Goal: Task Accomplishment & Management: Manage account settings

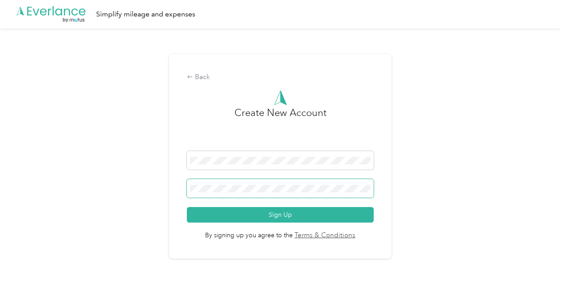
click at [187, 207] on button "Sign Up" at bounding box center [280, 215] width 186 height 16
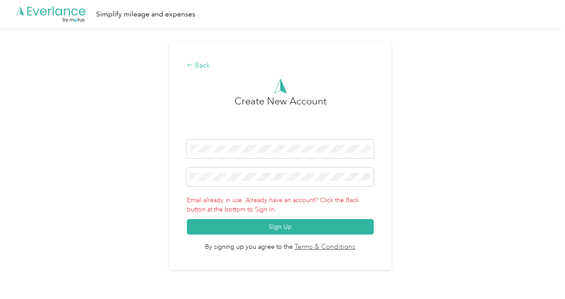
click at [198, 66] on div "Back" at bounding box center [280, 65] width 186 height 11
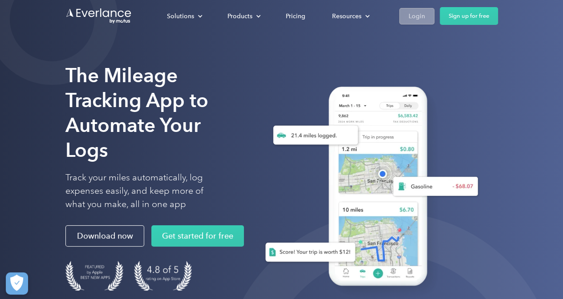
click at [418, 12] on div "Login" at bounding box center [416, 16] width 16 height 11
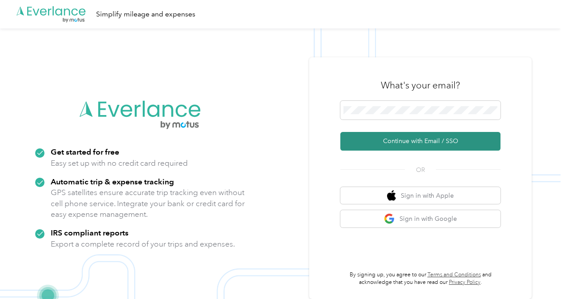
click at [415, 146] on button "Continue with Email / SSO" at bounding box center [420, 141] width 160 height 19
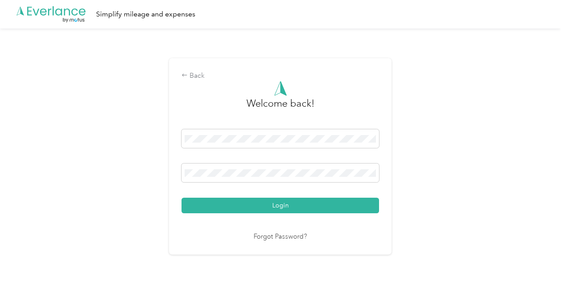
click at [181, 198] on button "Login" at bounding box center [279, 206] width 197 height 16
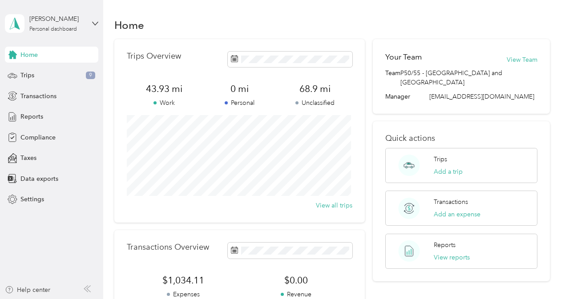
click at [112, 174] on div "Home Trips Overview 43.93 mi Work 0 mi Personal 68.9 mi Unclassified View all t…" at bounding box center [331, 222] width 457 height 444
click at [25, 79] on span "Trips" at bounding box center [27, 75] width 14 height 9
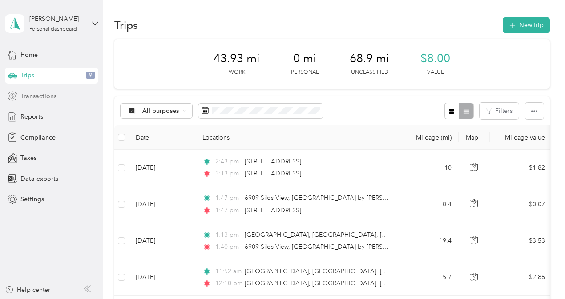
click at [35, 96] on span "Transactions" at bounding box center [38, 96] width 36 height 9
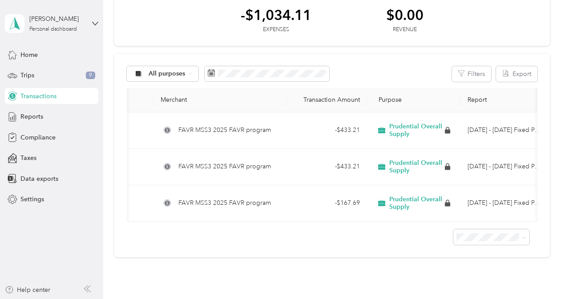
scroll to position [0, 58]
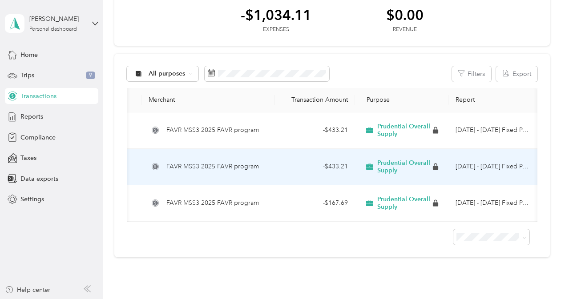
click at [329, 164] on div "- $433.21" at bounding box center [315, 167] width 66 height 10
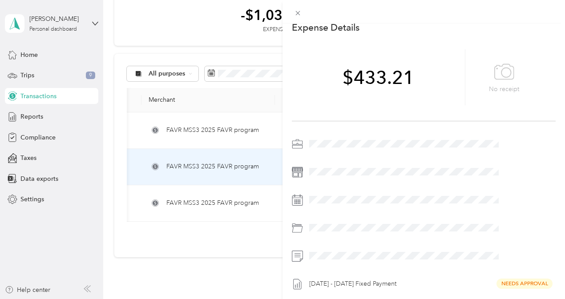
scroll to position [83, 0]
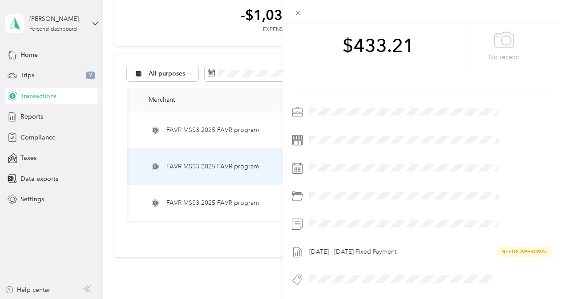
click at [439, 245] on div "Sep 1 - 30, 2025 Fixed Payment Needs Approval" at bounding box center [431, 252] width 250 height 14
click at [189, 33] on div "This expense cannot be edited because it is either under review, approved, or p…" at bounding box center [282, 149] width 565 height 299
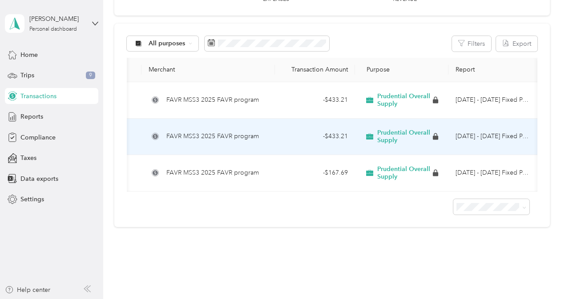
scroll to position [89, 0]
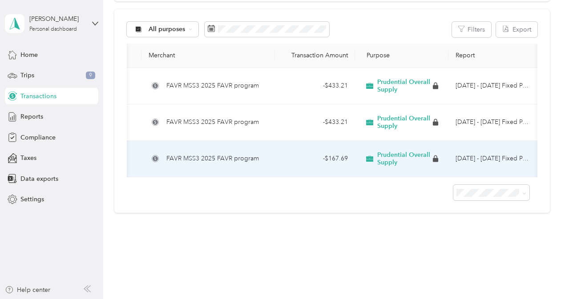
click at [515, 155] on td "Aug 1 - 31, 2025 Fixed Payment" at bounding box center [492, 159] width 89 height 36
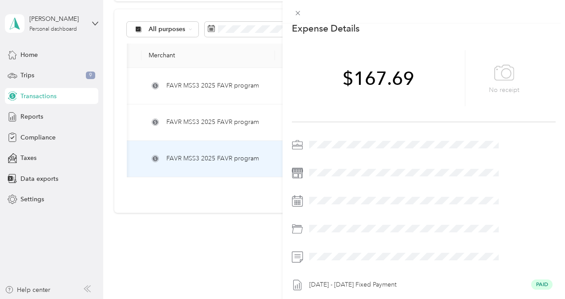
scroll to position [83, 0]
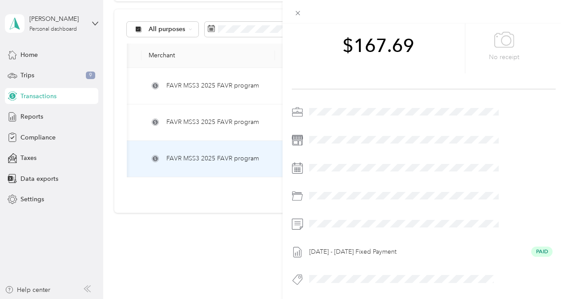
click at [290, 121] on div "This expense cannot be edited because it is either under review, approved, or p…" at bounding box center [282, 149] width 565 height 299
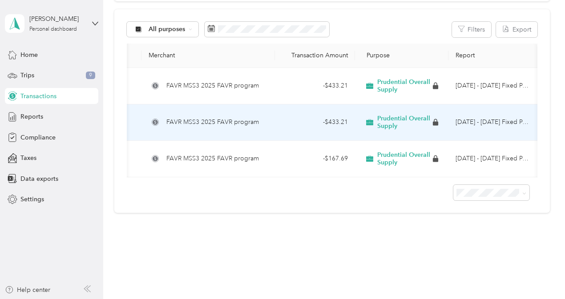
click at [297, 121] on div "- $433.21" at bounding box center [315, 122] width 66 height 10
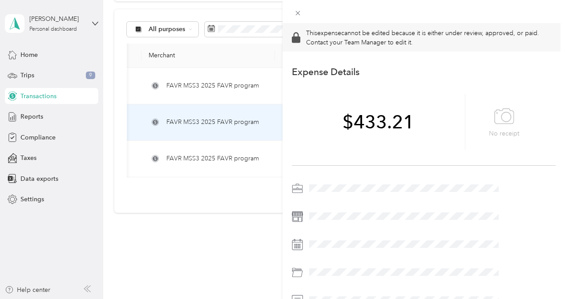
click at [269, 85] on div "This expense cannot be edited because it is either under review, approved, or p…" at bounding box center [282, 149] width 565 height 299
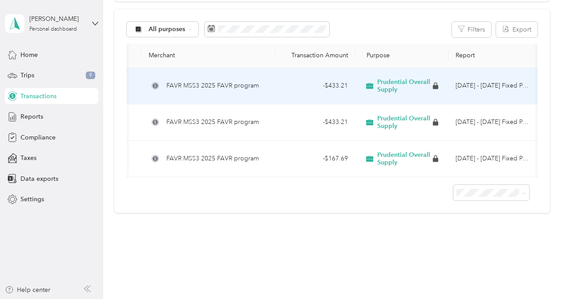
click at [269, 85] on td "FAVR MSS3 2025 FAVR program" at bounding box center [207, 86] width 133 height 36
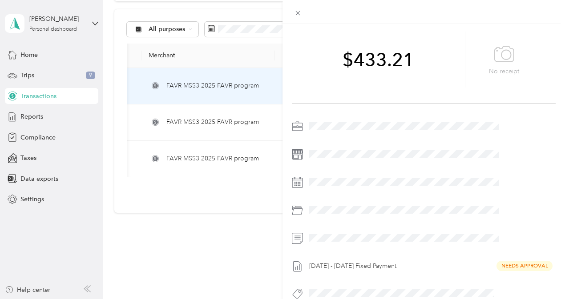
scroll to position [83, 0]
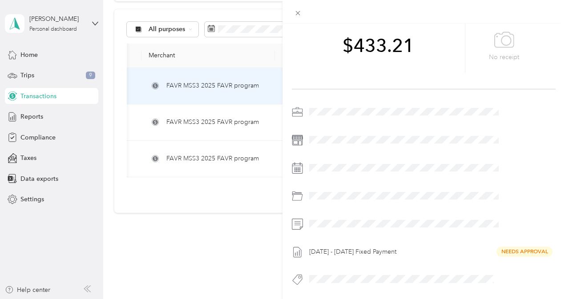
click at [294, 121] on div "This expense cannot be edited because it is either under review, approved, or p…" at bounding box center [282, 149] width 565 height 299
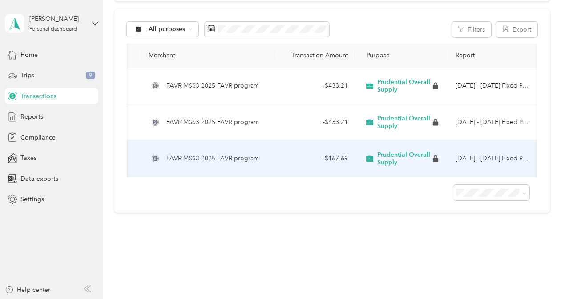
click at [275, 161] on td "- $167.69" at bounding box center [315, 159] width 80 height 36
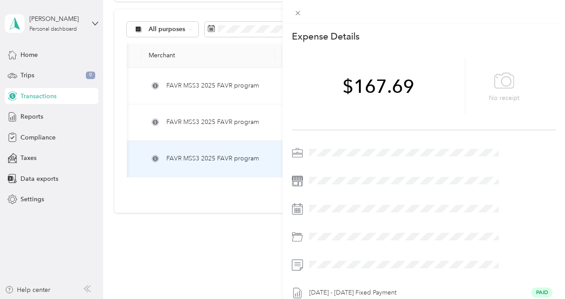
scroll to position [83, 0]
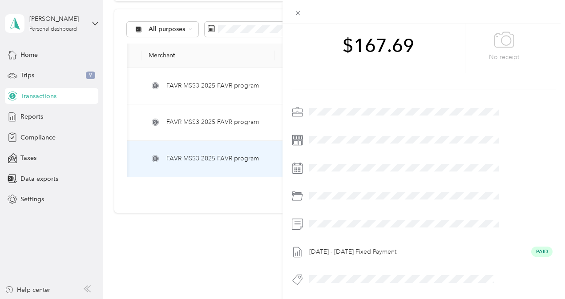
click at [310, 254] on div "This expense cannot be edited because it is either under review, approved, or p…" at bounding box center [282, 149] width 565 height 299
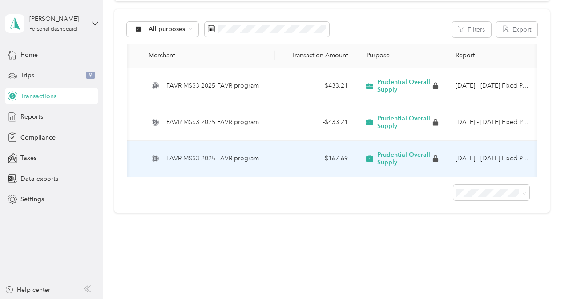
click at [463, 161] on td "Aug 1 - 31, 2025 Fixed Payment" at bounding box center [492, 159] width 89 height 36
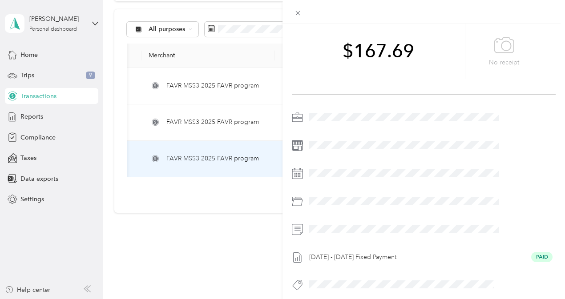
scroll to position [83, 0]
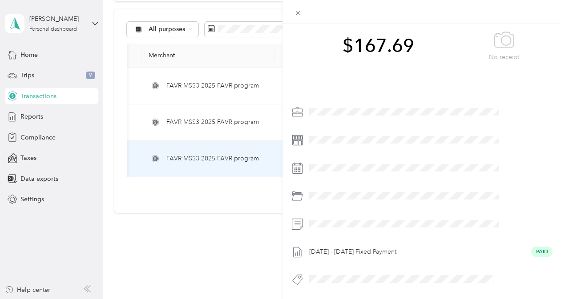
click at [250, 248] on div "This expense cannot be edited because it is either under review, approved, or p…" at bounding box center [282, 149] width 565 height 299
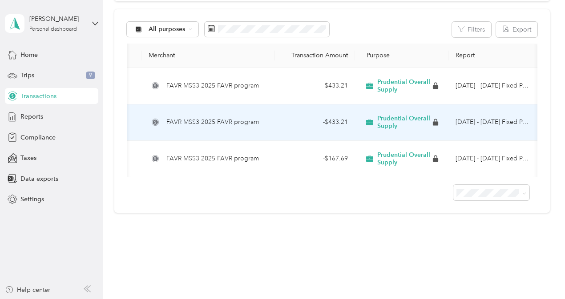
click at [282, 119] on div "- $433.21" at bounding box center [315, 122] width 66 height 10
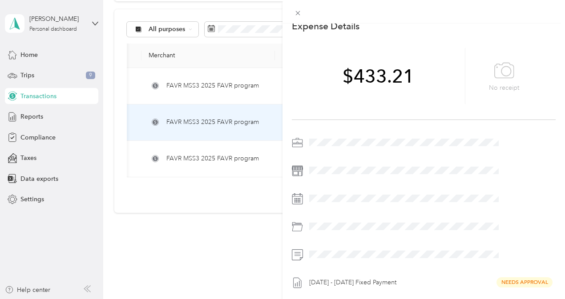
scroll to position [83, 0]
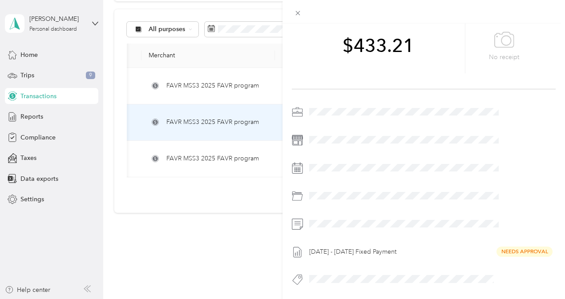
click at [215, 199] on div "This expense cannot be edited because it is either under review, approved, or p…" at bounding box center [282, 149] width 565 height 299
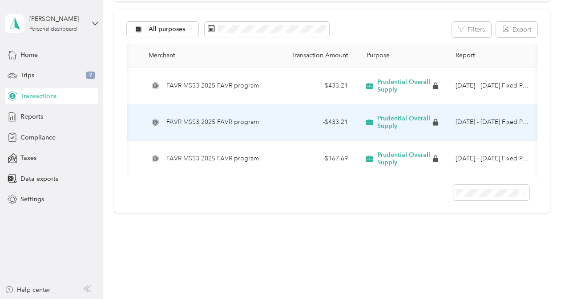
click at [501, 128] on td "Sep 1 - 30, 2025 Fixed Payment" at bounding box center [492, 123] width 89 height 36
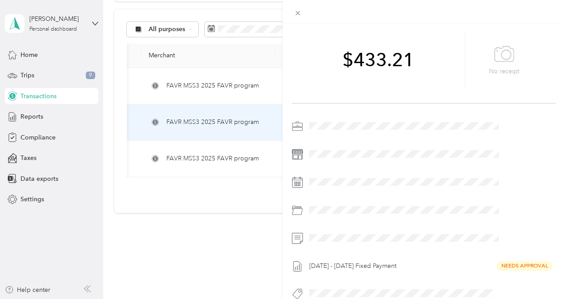
scroll to position [83, 0]
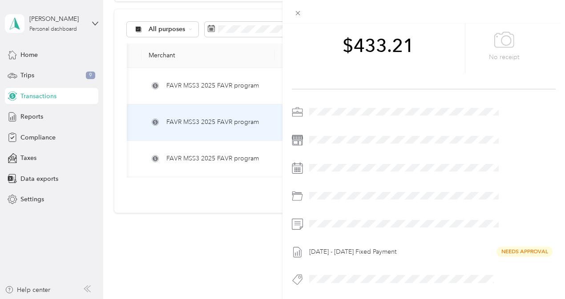
drag, startPoint x: 526, startPoint y: 226, endPoint x: 490, endPoint y: 224, distance: 36.1
click at [490, 224] on div "Sep 1 - 30, 2025 Fixed Payment Needs Approval" at bounding box center [424, 198] width 264 height 187
click at [54, 143] on div "This expense cannot be edited because it is either under review, approved, or p…" at bounding box center [282, 149] width 565 height 299
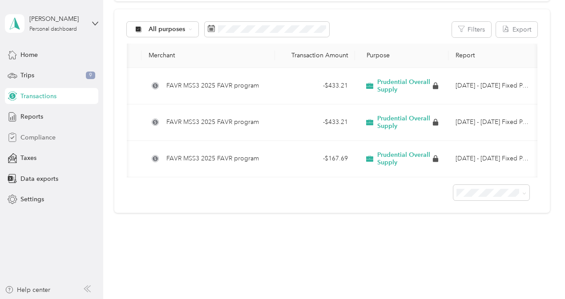
click at [45, 133] on span "Compliance" at bounding box center [37, 137] width 35 height 9
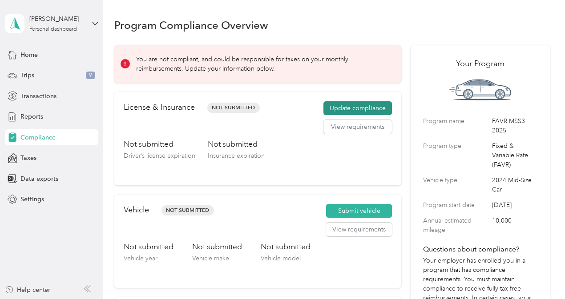
click at [353, 107] on button "Update compliance" at bounding box center [357, 108] width 68 height 14
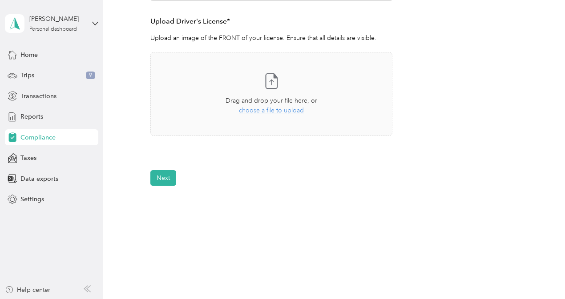
scroll to position [256, 0]
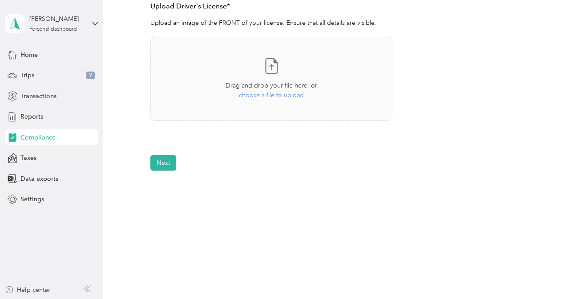
click at [48, 135] on span "Compliance" at bounding box center [37, 137] width 35 height 9
click at [155, 161] on button "Next" at bounding box center [163, 163] width 26 height 16
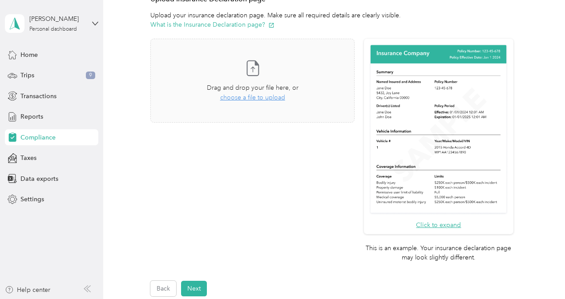
scroll to position [252, 0]
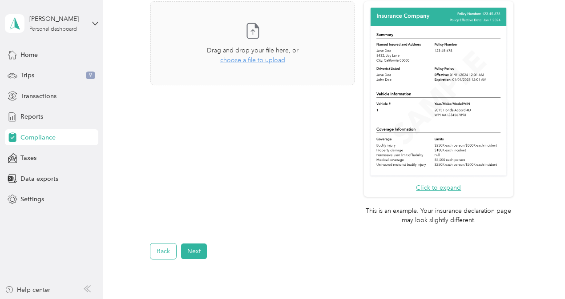
click at [160, 256] on button "Back" at bounding box center [163, 252] width 26 height 16
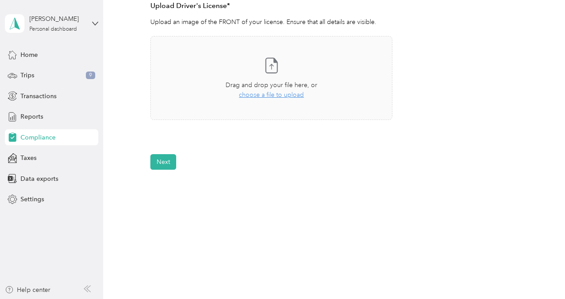
scroll to position [167, 0]
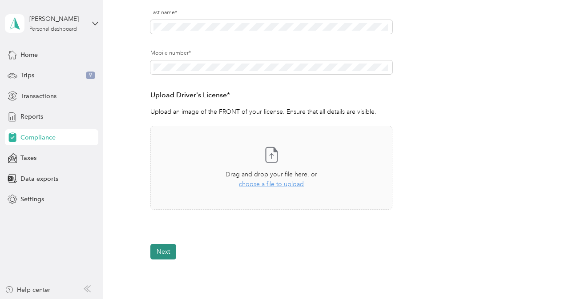
click at [169, 253] on button "Next" at bounding box center [163, 252] width 26 height 16
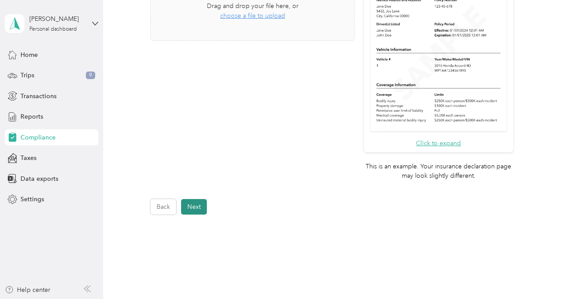
click at [194, 205] on button "Next" at bounding box center [194, 207] width 26 height 16
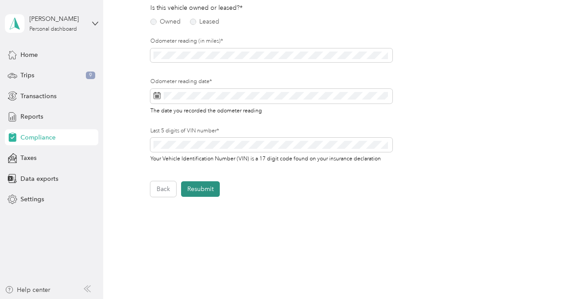
scroll to position [133, 0]
click at [162, 189] on button "Back" at bounding box center [163, 189] width 26 height 16
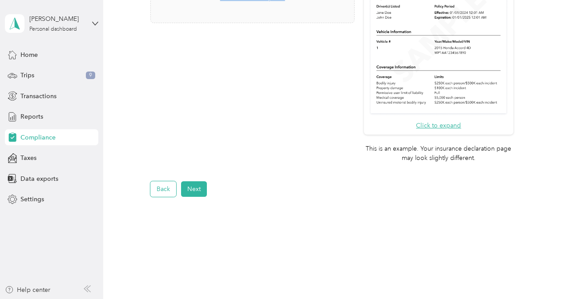
click at [162, 189] on button "Back" at bounding box center [163, 189] width 26 height 16
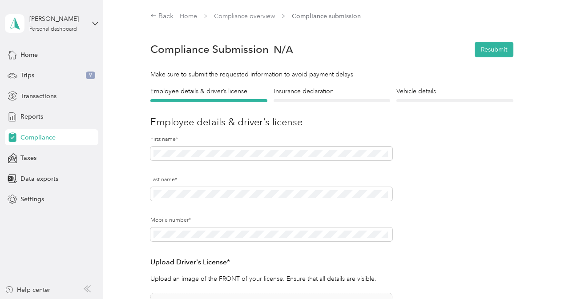
click at [83, 134] on div "Compliance" at bounding box center [51, 137] width 93 height 16
click at [223, 15] on link "Compliance overview" at bounding box center [244, 16] width 61 height 8
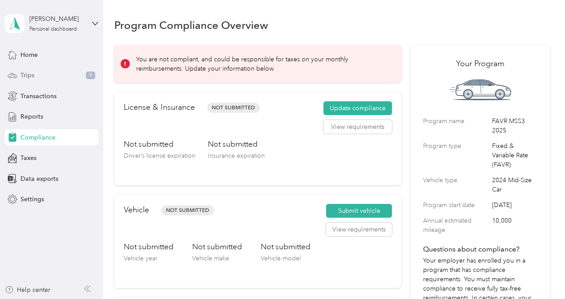
click at [34, 73] on div "Trips 9" at bounding box center [51, 76] width 93 height 16
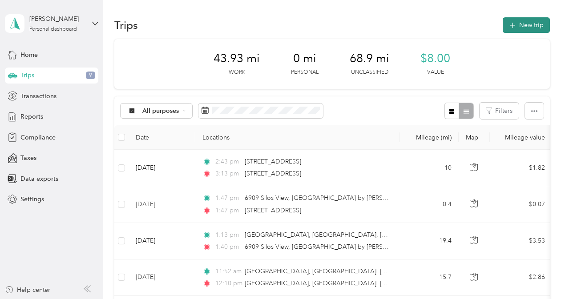
click at [517, 27] on button "New trip" at bounding box center [526, 25] width 47 height 16
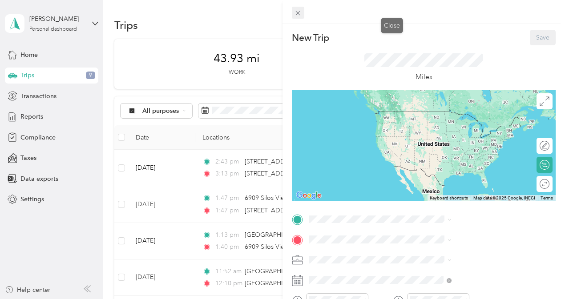
click at [302, 12] on icon at bounding box center [298, 13] width 8 height 8
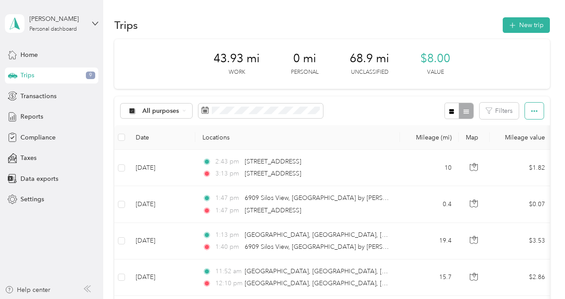
click at [536, 113] on button "button" at bounding box center [534, 111] width 19 height 16
click at [362, 110] on div "All purposes Filters" at bounding box center [331, 111] width 435 height 29
click at [517, 20] on button "New trip" at bounding box center [526, 25] width 47 height 16
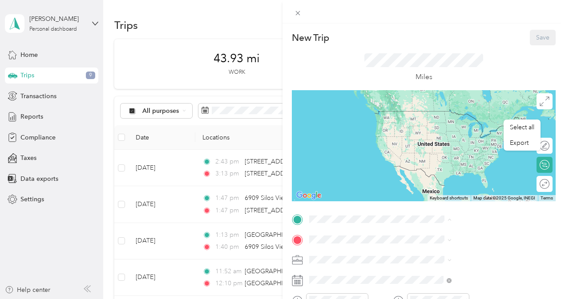
click at [353, 126] on div "New Trip Save This trip cannot be edited because it is either under review, app…" at bounding box center [282, 149] width 565 height 299
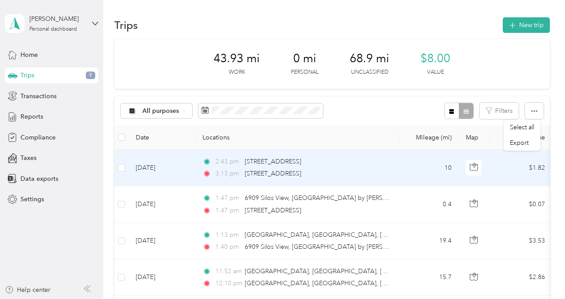
click at [503, 171] on td "$1.82" at bounding box center [521, 168] width 62 height 36
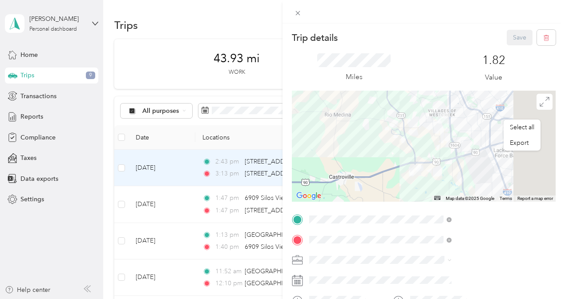
click at [294, 200] on div "Trip details Save This trip cannot be edited because it is either under review,…" at bounding box center [282, 149] width 565 height 299
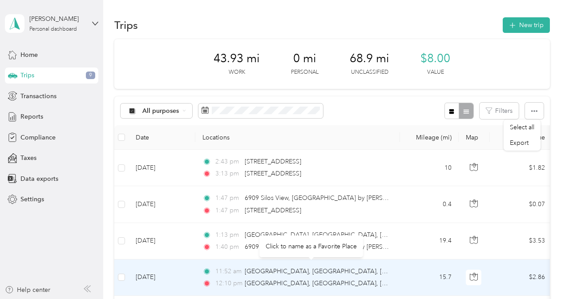
click at [321, 274] on div "Whisper Ranch, Far West Side, San Antonio, TX" at bounding box center [317, 272] width 145 height 10
click at [329, 277] on div "11:52 am Whisper Ranch, Far West Side, San Antonio, TX 12:10 pm West Side, San …" at bounding box center [295, 278] width 187 height 22
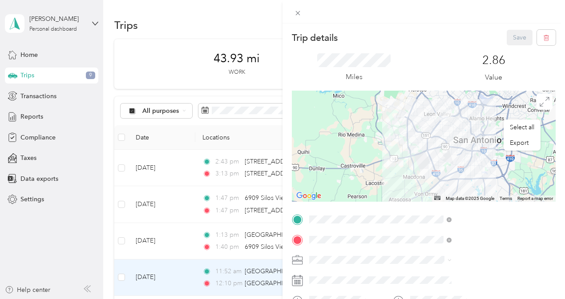
click at [386, 6] on div at bounding box center [423, 12] width 282 height 24
click at [304, 11] on span at bounding box center [298, 13] width 12 height 12
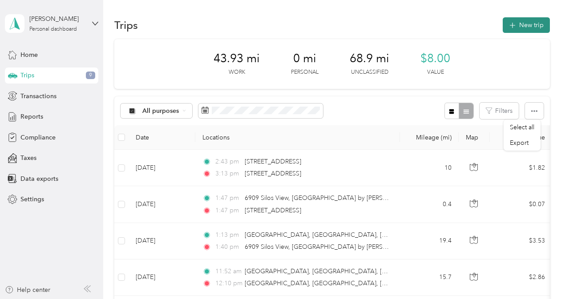
click at [528, 21] on button "New trip" at bounding box center [526, 25] width 47 height 16
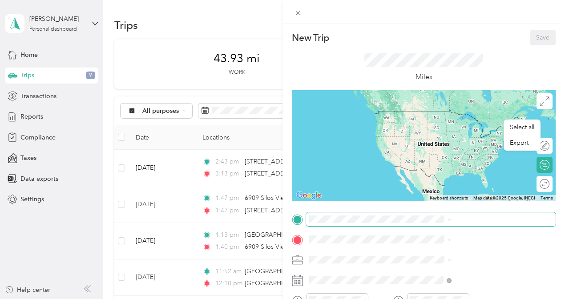
click at [438, 223] on span at bounding box center [431, 220] width 250 height 14
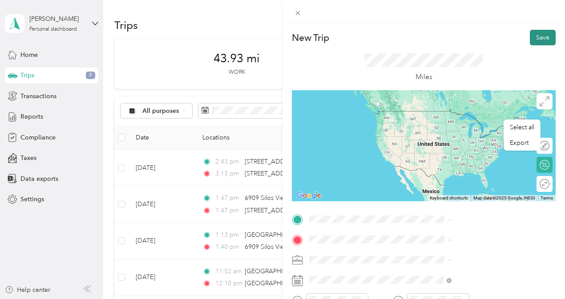
click at [536, 38] on button "Save" at bounding box center [543, 38] width 26 height 16
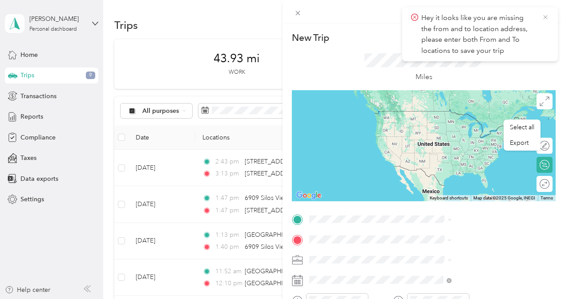
click at [543, 13] on icon at bounding box center [545, 17] width 7 height 8
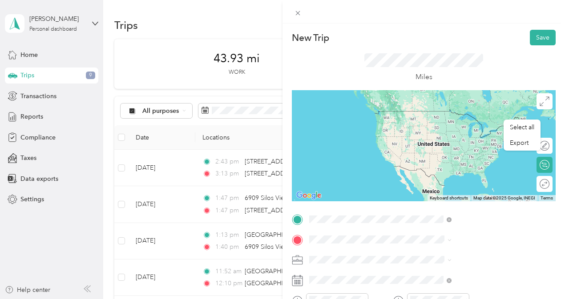
click at [494, 144] on strong "55-San Antonio" at bounding box center [489, 147] width 76 height 8
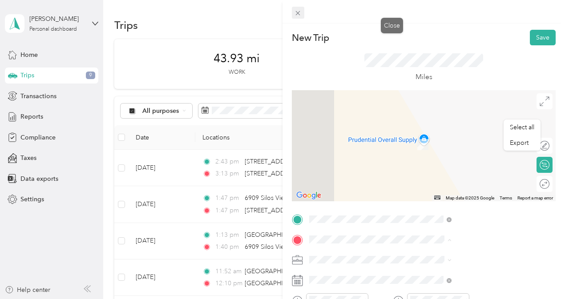
click at [302, 13] on icon at bounding box center [298, 13] width 8 height 8
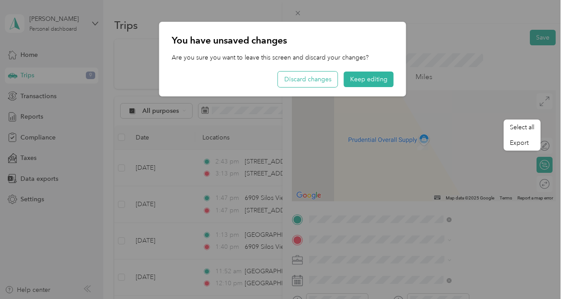
click at [316, 81] on button "Discard changes" at bounding box center [308, 80] width 60 height 16
